Goal: Transaction & Acquisition: Purchase product/service

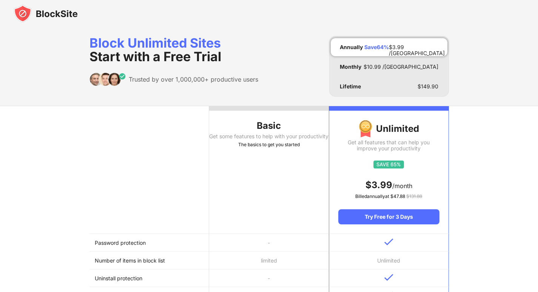
click at [48, 13] on img at bounding box center [46, 14] width 64 height 18
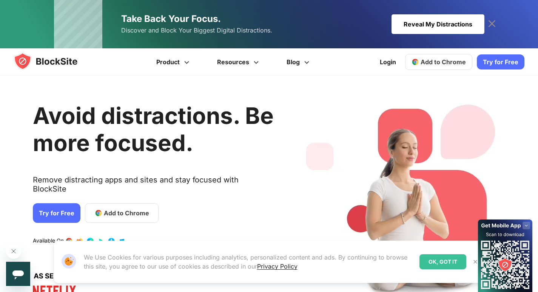
click at [52, 203] on link "Try for Free" at bounding box center [57, 213] width 48 height 20
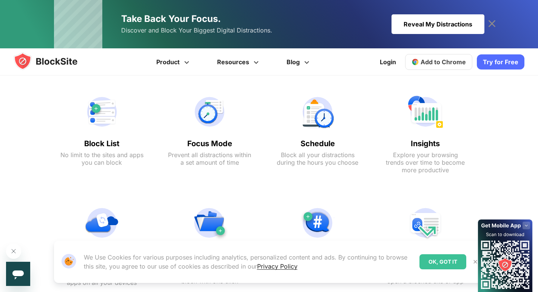
scroll to position [350, 0]
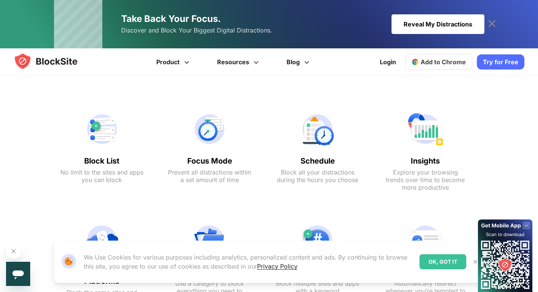
click at [336, 148] on div "Schedule Block all your distractions during the hours you choose" at bounding box center [317, 150] width 98 height 101
click at [317, 139] on img at bounding box center [317, 129] width 83 height 36
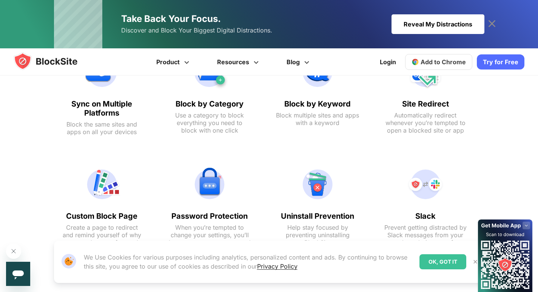
scroll to position [0, 0]
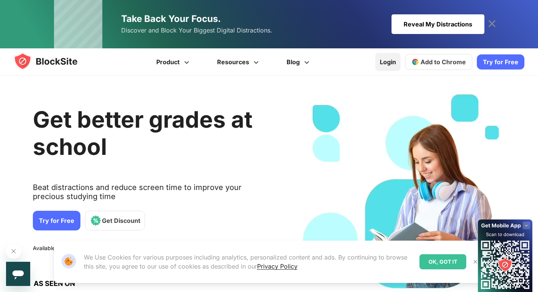
click at [385, 60] on link "Login" at bounding box center [387, 62] width 25 height 18
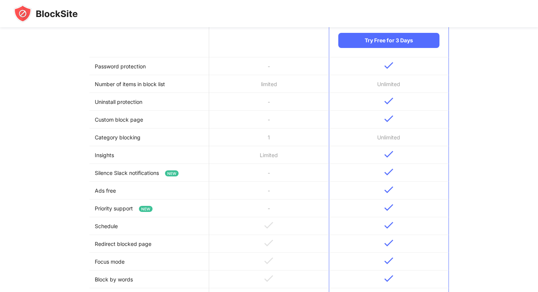
click at [259, 217] on td at bounding box center [269, 226] width 120 height 18
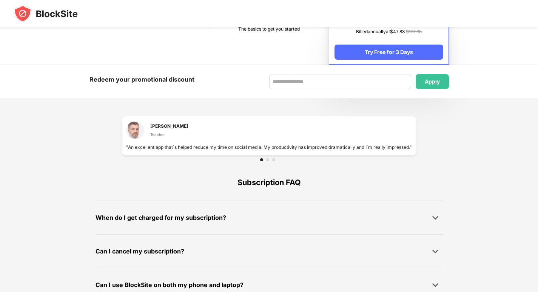
scroll to position [482, 0]
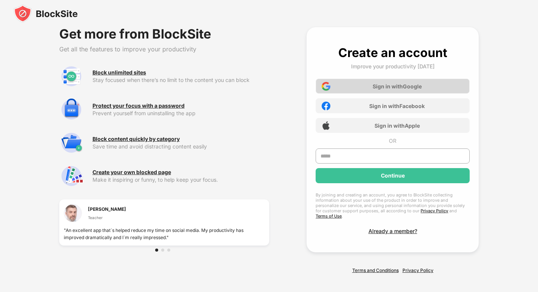
click at [386, 87] on div "Sign in with Google" at bounding box center [397, 86] width 49 height 6
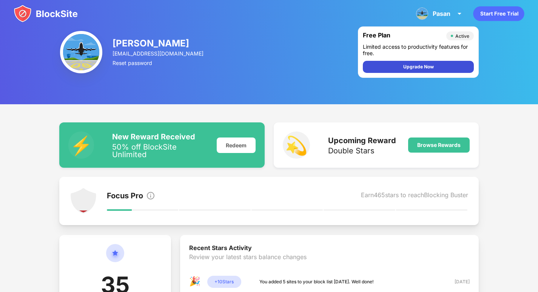
click at [450, 63] on div "Upgrade Now" at bounding box center [418, 67] width 111 height 12
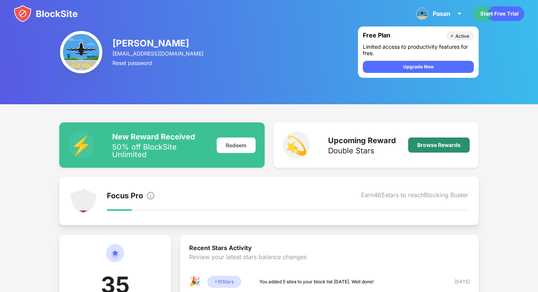
click at [447, 148] on div "Browse Rewards" at bounding box center [439, 144] width 62 height 15
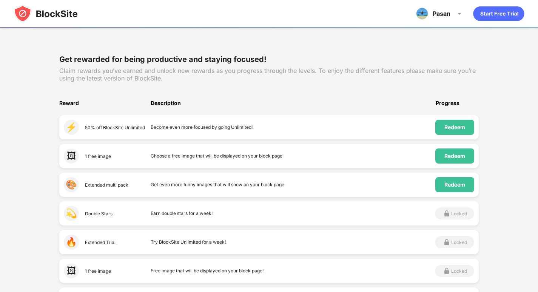
scroll to position [88, 0]
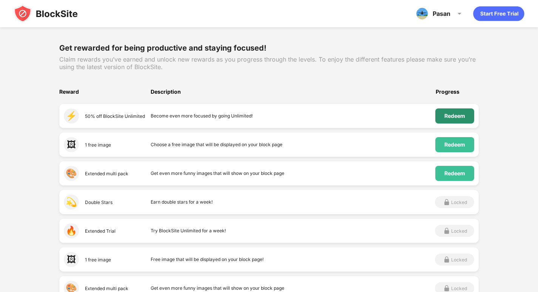
click at [452, 118] on div "Redeem" at bounding box center [454, 116] width 21 height 6
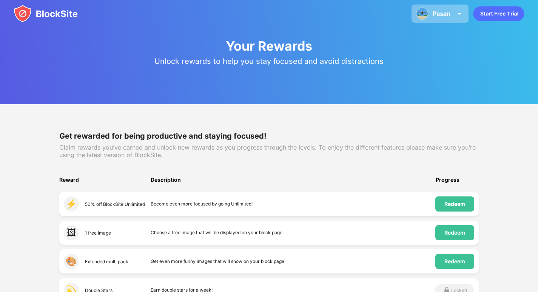
click at [424, 13] on img at bounding box center [422, 14] width 12 height 12
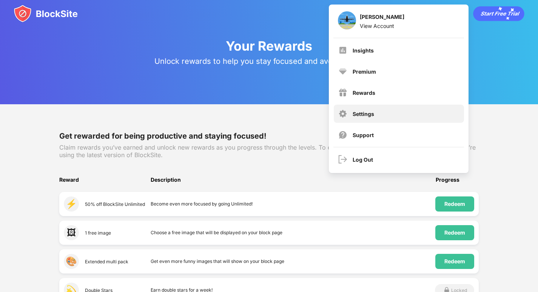
click at [384, 119] on div "Settings" at bounding box center [399, 114] width 130 height 18
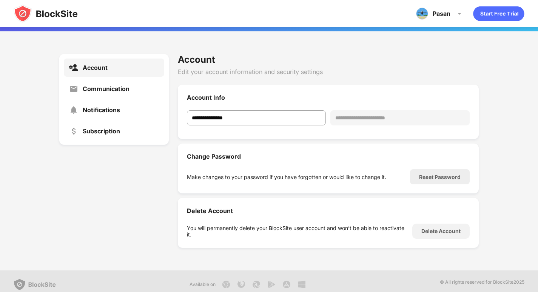
scroll to position [28, 0]
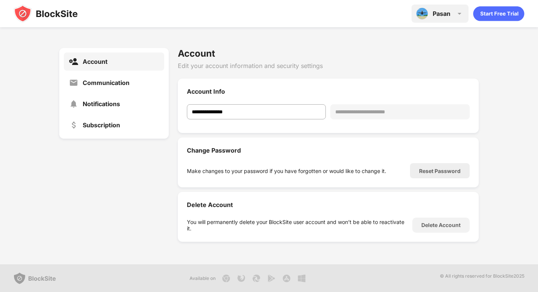
click at [428, 9] on div "Pasan Pasan Wijesinghe View Account Insights Premium Rewards Settings Support L…" at bounding box center [439, 14] width 57 height 18
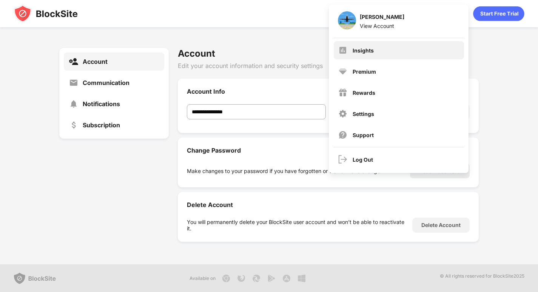
click at [413, 57] on div "Insights" at bounding box center [399, 50] width 130 height 18
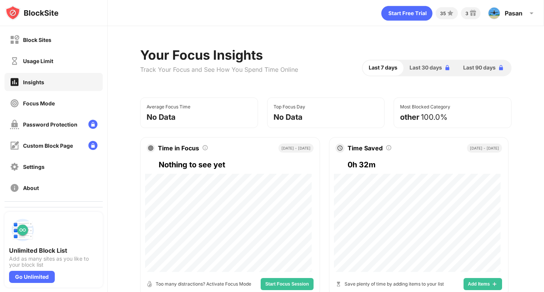
scroll to position [88, 0]
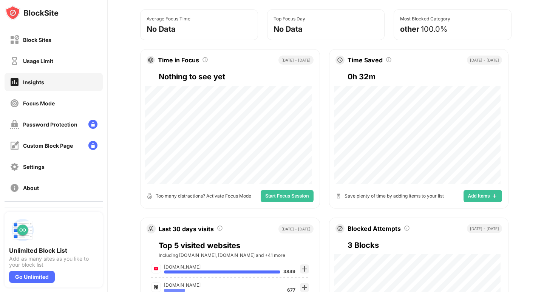
click at [476, 60] on div "Aug 9 - Today" at bounding box center [484, 59] width 35 height 9
click at [360, 69] on div "Time Saved Total time saved by using BlockSite Aug 9 - Today" at bounding box center [418, 59] width 179 height 21
click at [361, 62] on div "Time Saved Total time saved by using BlockSite" at bounding box center [363, 59] width 56 height 9
click at [348, 60] on div "Time Saved" at bounding box center [364, 60] width 35 height 8
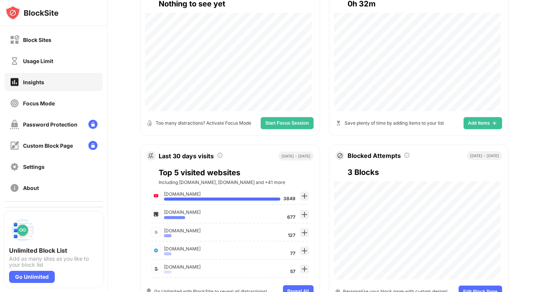
scroll to position [176, 0]
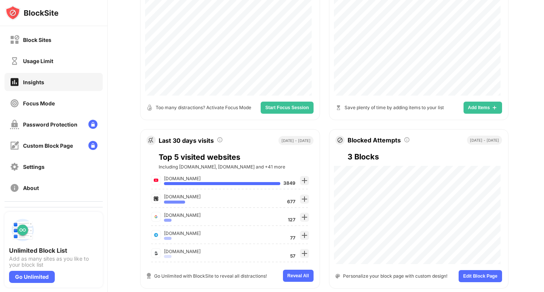
click at [267, 184] on div at bounding box center [222, 183] width 116 height 3
click at [301, 180] on img at bounding box center [304, 180] width 6 height 6
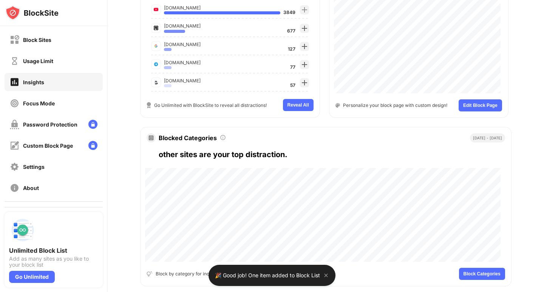
scroll to position [352, 0]
